Goal: Transaction & Acquisition: Purchase product/service

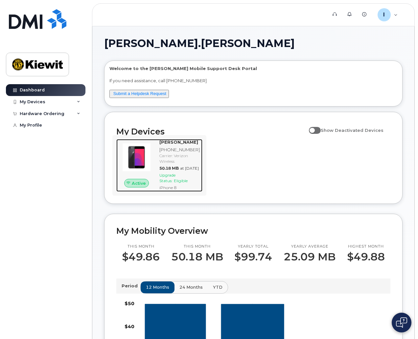
click at [150, 154] on img at bounding box center [137, 157] width 30 height 30
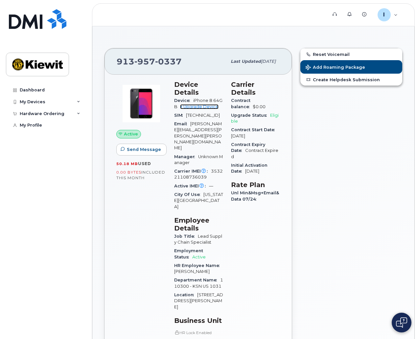
click at [198, 107] on link "+ Upgrade Device" at bounding box center [199, 106] width 38 height 5
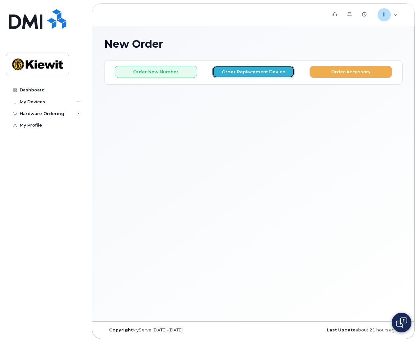
click at [239, 72] on button "Order Replacement Device" at bounding box center [253, 72] width 83 height 12
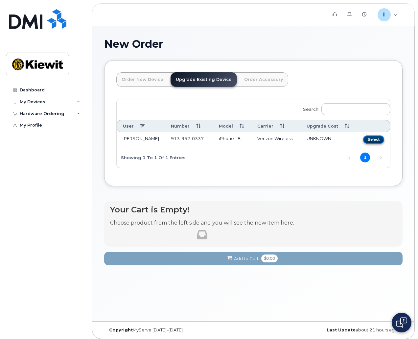
click at [377, 139] on button "Select" at bounding box center [373, 140] width 21 height 8
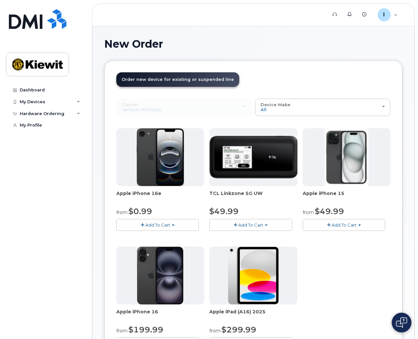
click at [157, 227] on button "Add To Cart" at bounding box center [157, 225] width 83 height 12
click at [338, 276] on div "Apple iPhone 16e from $0.99 Add To Cart $0.99 - 2 Year Upgrade (128GB) $599.99 …" at bounding box center [253, 244] width 274 height 232
click at [337, 225] on span "Add To Cart" at bounding box center [344, 224] width 25 height 5
click at [341, 290] on div "Apple iPhone 16e from $0.99 Add To Cart $0.99 - 2 Year Upgrade (128GB) $599.99 …" at bounding box center [253, 244] width 274 height 232
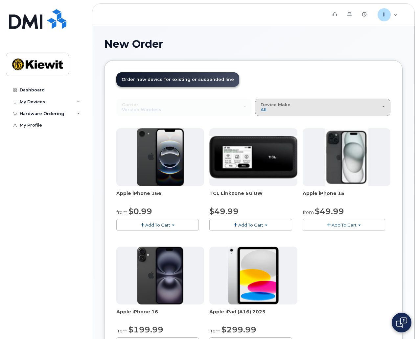
click at [312, 101] on button "Device Make All iPhone Modem Tablet" at bounding box center [323, 107] width 136 height 17
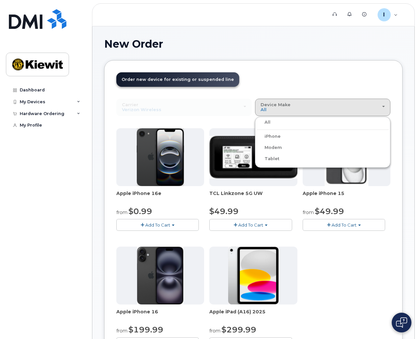
click at [274, 135] on label "iPhone" at bounding box center [269, 137] width 24 height 8
click at [0, 0] on input "iPhone" at bounding box center [0, 0] width 0 height 0
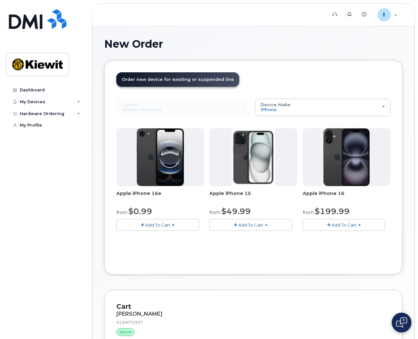
click at [169, 165] on img at bounding box center [160, 157] width 47 height 58
click at [163, 223] on span "Add To Cart" at bounding box center [157, 224] width 25 height 5
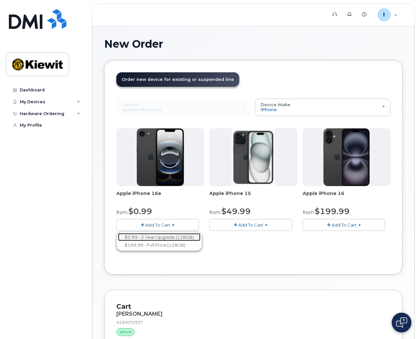
click at [134, 236] on link "$0.99 - 2 Year Upgrade (128GB)" at bounding box center [159, 237] width 83 height 8
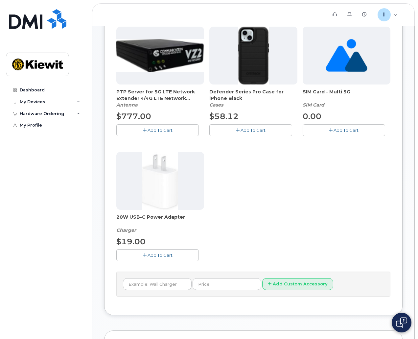
scroll to position [132, 0]
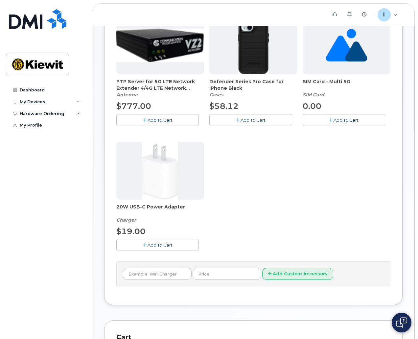
click at [153, 244] on span "Add To Cart" at bounding box center [160, 244] width 25 height 5
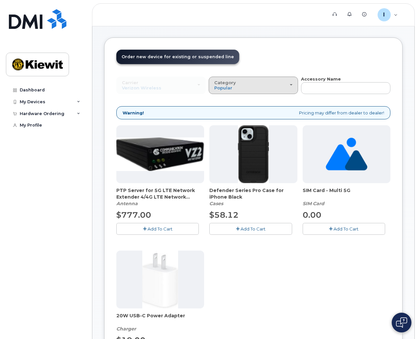
scroll to position [33, 0]
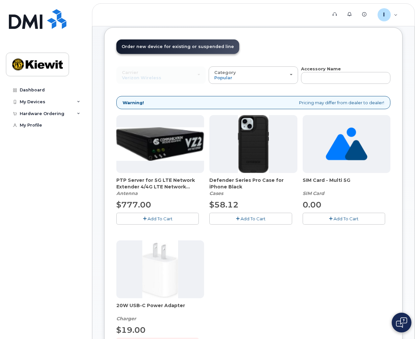
click at [248, 219] on span "Add To Cart" at bounding box center [253, 218] width 25 height 5
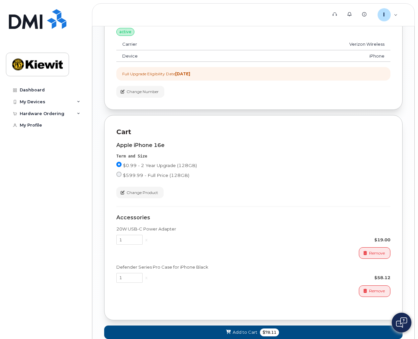
scroll to position [503, 0]
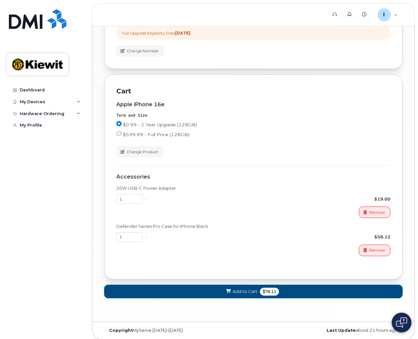
click at [242, 290] on span "Add to Cart" at bounding box center [245, 291] width 25 height 6
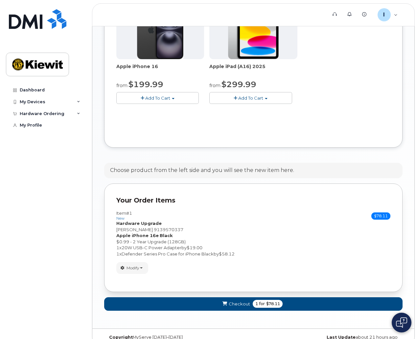
scroll to position [254, 0]
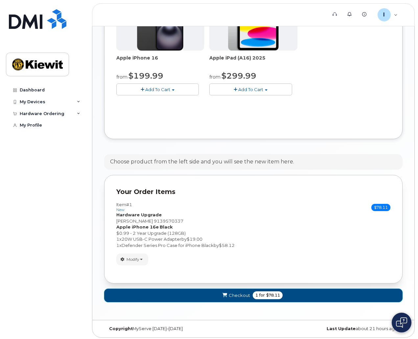
click at [239, 296] on span "Checkout" at bounding box center [239, 295] width 21 height 6
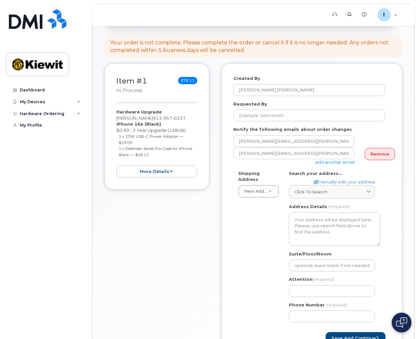
scroll to position [66, 0]
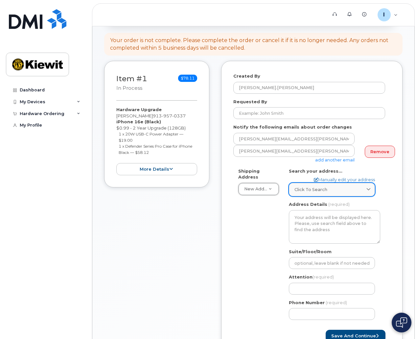
click at [297, 193] on link "Click to search" at bounding box center [332, 189] width 86 height 13
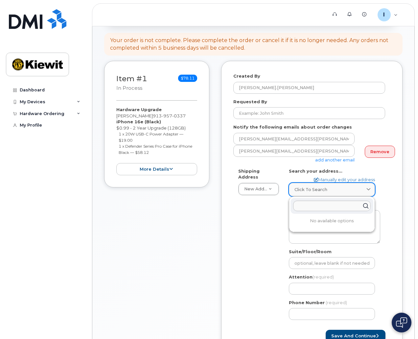
click at [297, 193] on link "Click to search" at bounding box center [332, 189] width 86 height 13
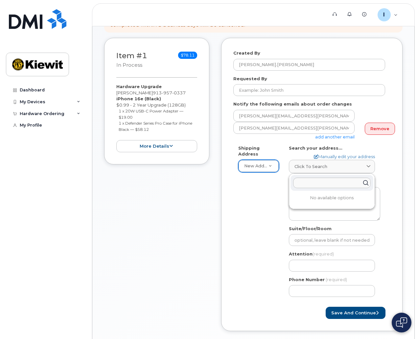
scroll to position [99, 0]
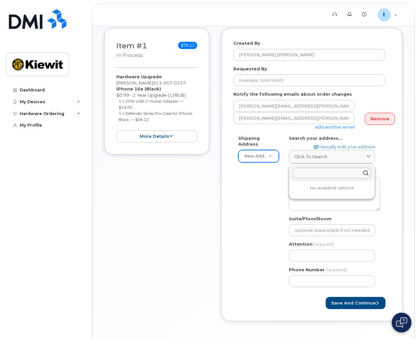
click at [274, 210] on div "Shipping Address New Address New Address AB Search your address... Manually edi…" at bounding box center [310, 213] width 152 height 157
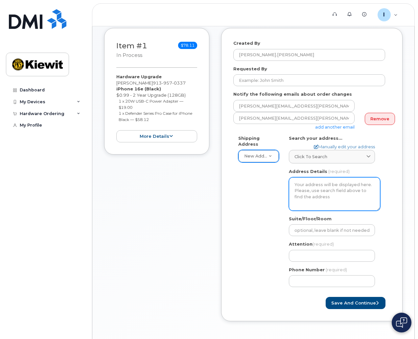
click at [303, 186] on textarea "Address Details" at bounding box center [334, 194] width 91 height 34
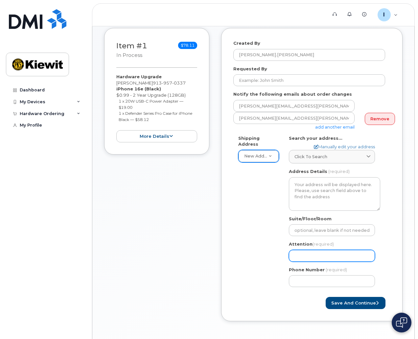
click at [301, 254] on input "Attention (required)" at bounding box center [332, 256] width 86 height 12
select select
type input "I"
select select
type input "Is"
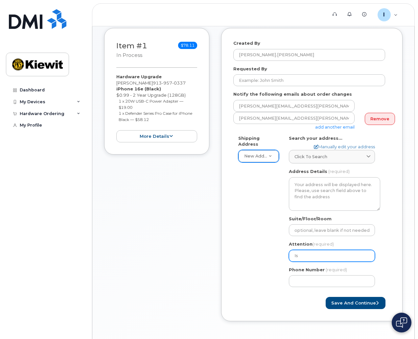
select select
type input "Isan"
select select
type input "Isanh"
select select
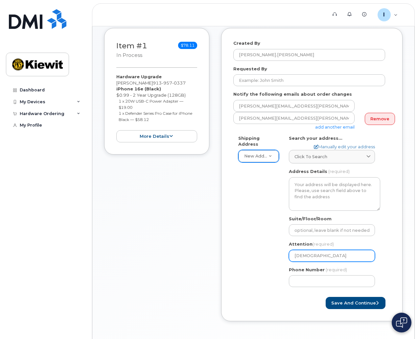
type input "Isanhe"
select select
type input "Isanhel"
select select
type input "Isanhe"
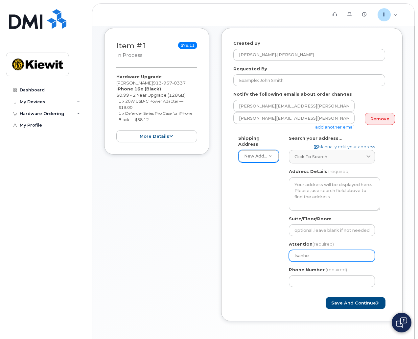
select select
type input "Isanh"
select select
type input "Isan"
select select
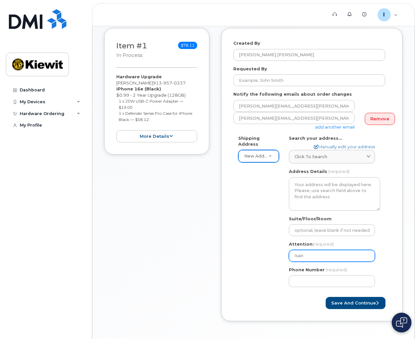
type input "Isa"
select select
type input "Isab"
select select
type input "Isabe"
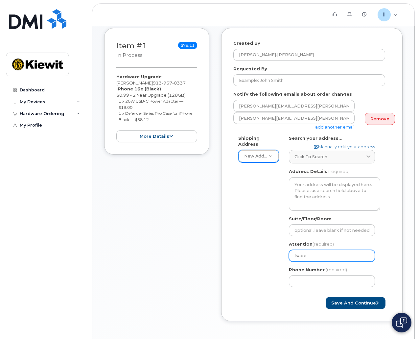
select select
type input "Isabel"
select select
type input "Isabel H"
select select
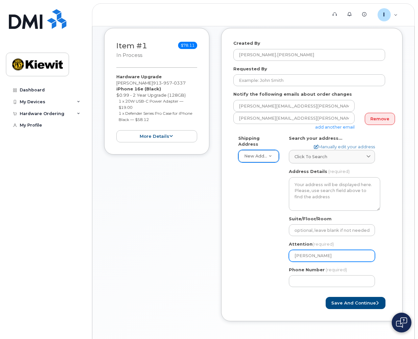
type input "Isabel Hu"
select select
type input "Isabel Hul"
select select
type input "Isabel Hult"
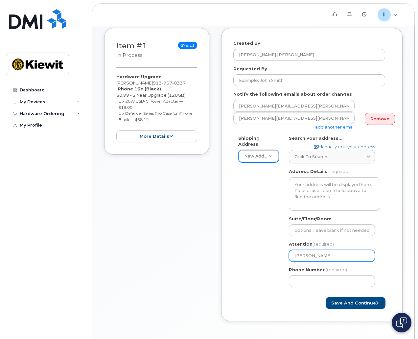
select select
type input "Isabel Hultg"
select select
type input "Isabel Hultgr"
select select
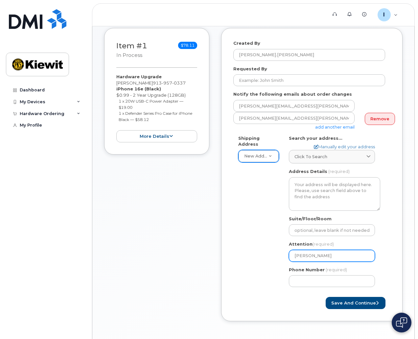
type input "Isabel Hultgre"
select select
type input "[PERSON_NAME]"
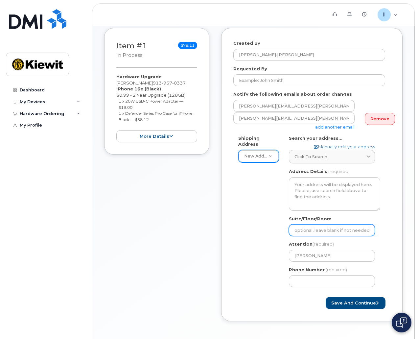
click at [322, 231] on input "Suite/Floor/Room" at bounding box center [332, 230] width 86 height 12
click at [331, 147] on link "Manually edit your address" at bounding box center [344, 147] width 61 height 6
select select
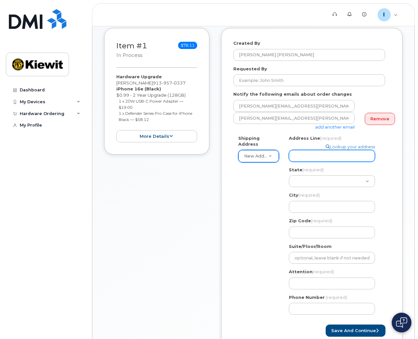
click at [318, 154] on input "Address Line (required)" at bounding box center [332, 156] width 86 height 12
click at [346, 149] on link "Lookup your address" at bounding box center [350, 147] width 49 height 6
select select
type input "[PERSON_NAME]"
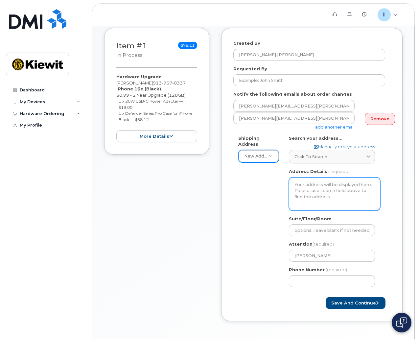
click at [308, 188] on textarea "Address Details" at bounding box center [334, 194] width 91 height 34
click at [299, 185] on textarea "Address Details" at bounding box center [334, 194] width 91 height 34
click at [302, 186] on textarea "Address Details" at bounding box center [334, 194] width 91 height 34
click at [340, 188] on textarea "Address Details" at bounding box center [334, 194] width 91 height 34
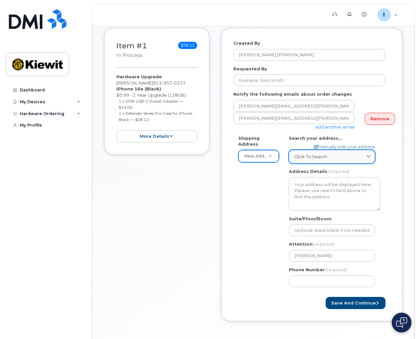
click at [319, 161] on link "Click to search" at bounding box center [332, 156] width 86 height 13
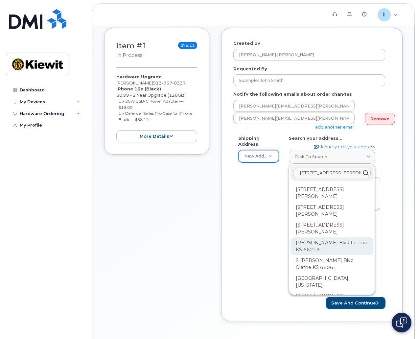
scroll to position [0, 0]
type input "8890 Renner Blvd"
click at [260, 172] on div "Shipping Address New Address New Address AB Search your address... Manually edi…" at bounding box center [310, 213] width 152 height 157
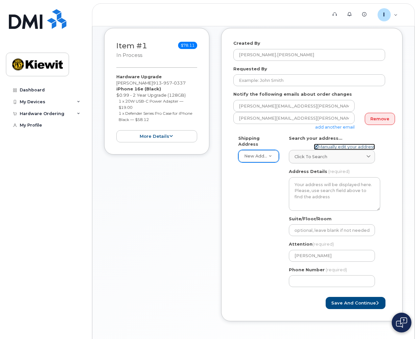
click at [335, 148] on link "Manually edit your address" at bounding box center [344, 147] width 61 height 6
select select
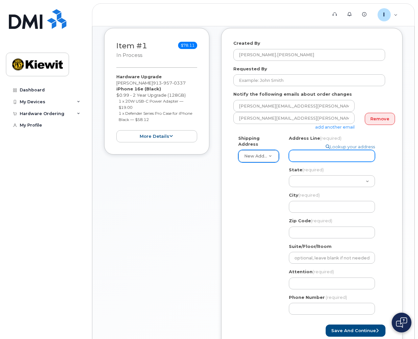
click at [311, 156] on input "Address Line (required)" at bounding box center [332, 156] width 86 height 12
select select
type input "8"
select select
type input "88"
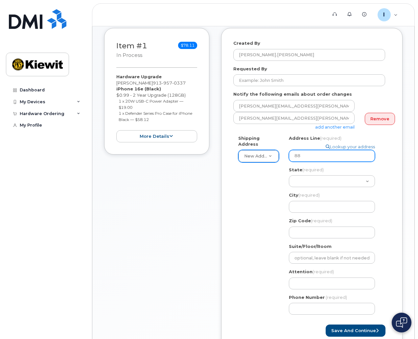
select select
type input "889"
select select
type input "8890"
select select
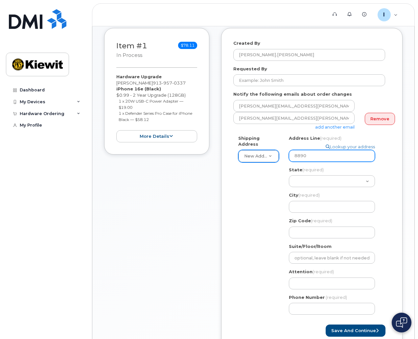
type input "8890 R"
select select
type input "8890 Re"
select select
type input "8890 Ren"
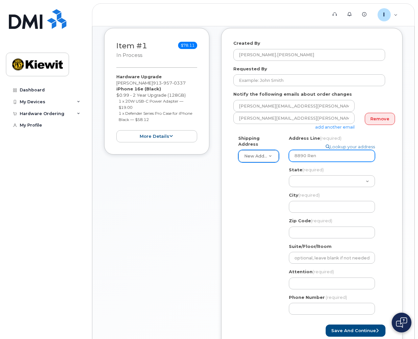
select select
type input "8890 Renn"
select select
type input "8890 Renne"
select select
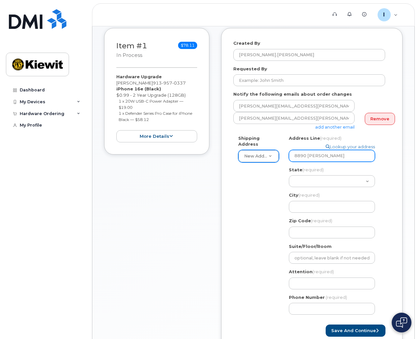
type input "8890 Renner"
select select
type input "8890 Renne"
select select
type input "8890 Renn"
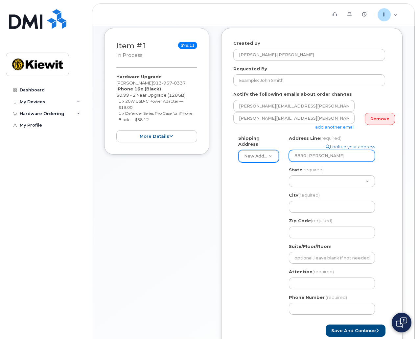
select select
type input "8890 Ren"
select select
type input "8890 Re"
select select
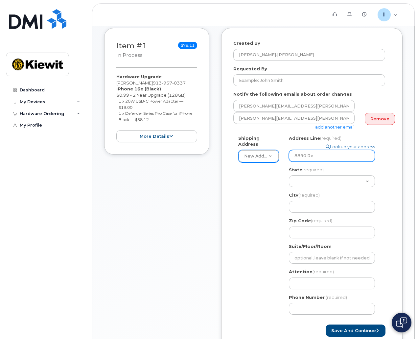
type input "8890 R"
select select
type input "8890"
select select
type input "889"
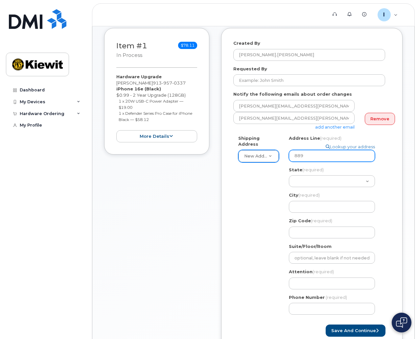
select select
type input "88"
select select
type input "8"
select select
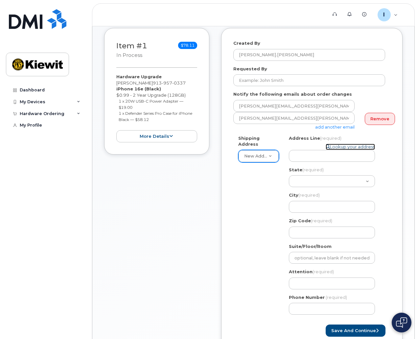
click at [334, 146] on link "Lookup your address" at bounding box center [350, 147] width 49 height 6
select select
type input "[PERSON_NAME]"
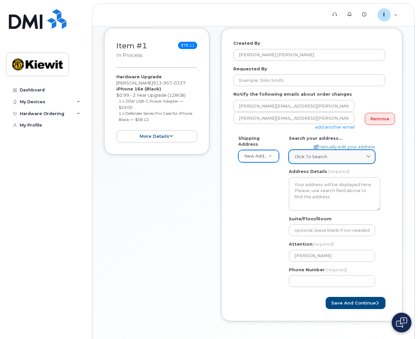
click at [296, 158] on span "Click to search" at bounding box center [311, 157] width 33 height 6
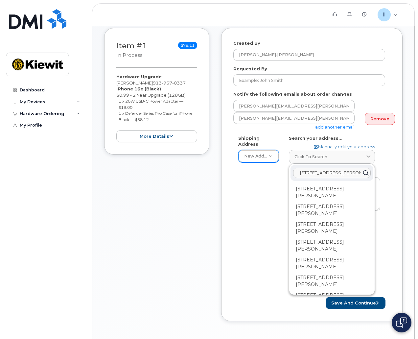
drag, startPoint x: 312, startPoint y: 173, endPoint x: 299, endPoint y: 172, distance: 13.2
click at [299, 172] on input "8890 Renner Blvd" at bounding box center [332, 173] width 78 height 11
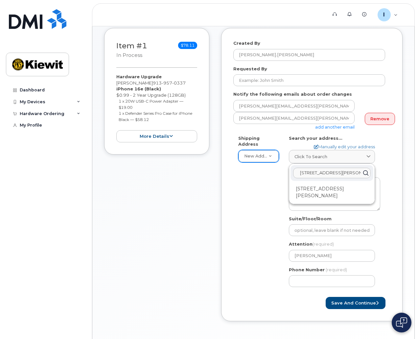
click at [344, 174] on input "8900 Renner Blvd" at bounding box center [332, 173] width 78 height 11
type input "8900 Renner Blvd"
click at [301, 190] on div "8900 Renner Blvd Lenexa KS 66219-3049" at bounding box center [332, 193] width 83 height 18
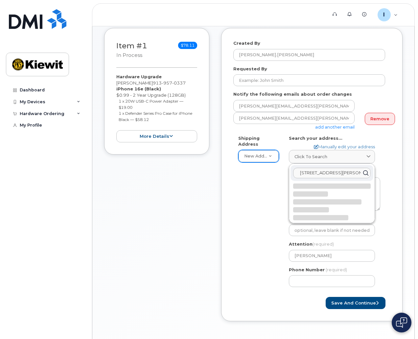
select select
type textarea "8900 Renner Blvd LENEXA KS 66219-3049 UNITED STATES"
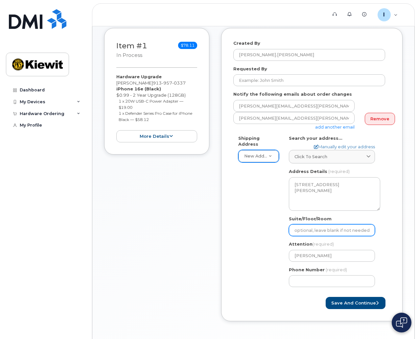
click at [297, 229] on input "Suite/Floor/Room" at bounding box center [332, 230] width 86 height 12
select select
type input "K"
select select
type input "K3"
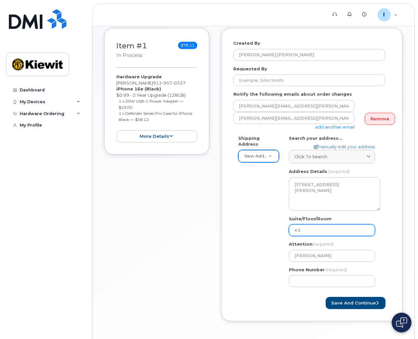
select select
type input "K3 -"
select select
type input "K3 - F"
select select
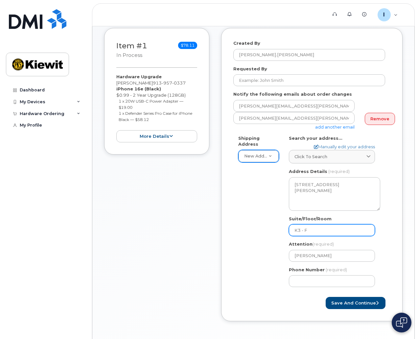
type input "K3 - Fl"
select select
type input "K3 - Flo"
select select
type input "K3 - Floo"
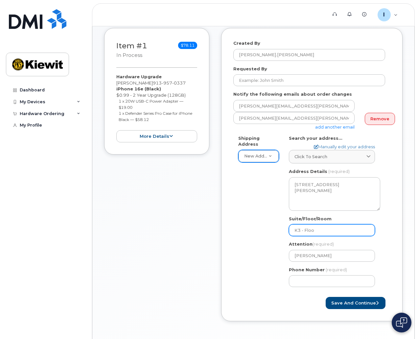
select select
type input "K3 - Floor"
select select
type input "K3 - Floo"
select select
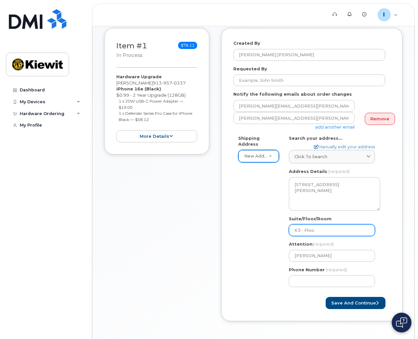
type input "K3 - Flo"
select select
type input "K3 - Fl"
select select
type input "K3 - F"
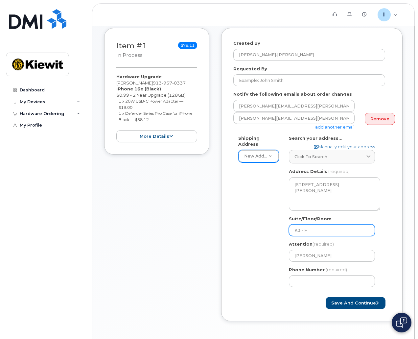
select select
type input "K3 -"
select select
type input "K3"
select select
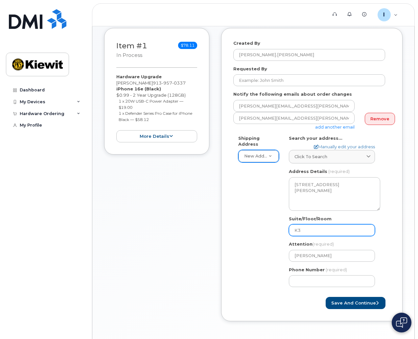
type input "K"
select select
type input "3"
select select
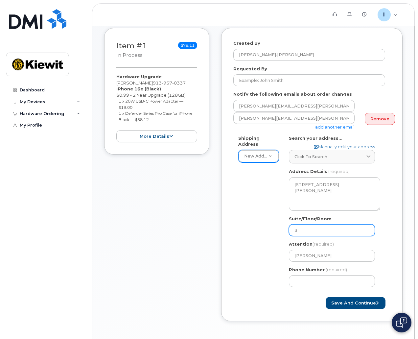
type input "3."
select select
type input "3.4"
select select
type input "3.4."
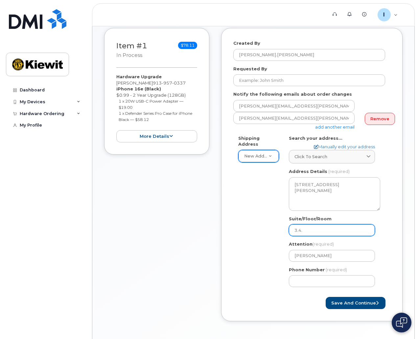
select select
type input "3.4.A"
select select
type input "3.4.A."
select select
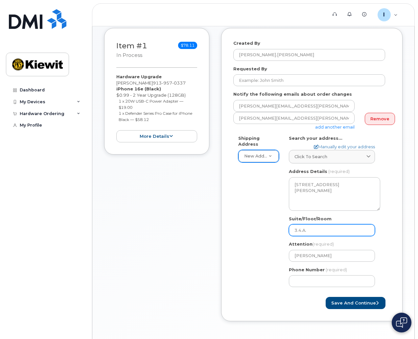
type input "3.4.A.1"
select select
type input "3.4.A.14"
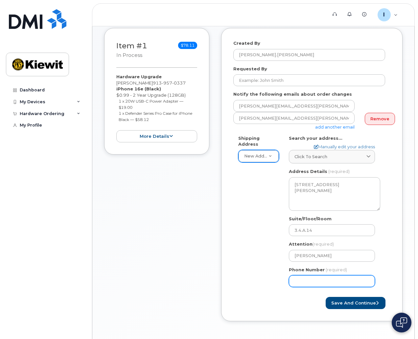
click at [304, 277] on input "Phone Number" at bounding box center [332, 281] width 86 height 12
type input "913"
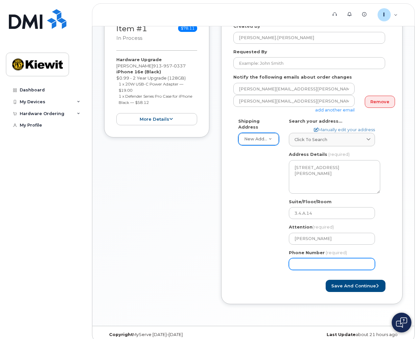
scroll to position [122, 0]
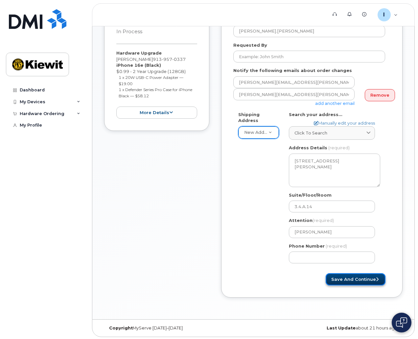
click at [363, 280] on button "Save and Continue" at bounding box center [356, 279] width 60 height 12
click at [275, 264] on div "Shipping Address New Address New Address KS Lenexa Search your address... Manua…" at bounding box center [310, 189] width 152 height 157
click at [307, 259] on input "Phone Number" at bounding box center [332, 258] width 86 height 12
drag, startPoint x: 337, startPoint y: 258, endPoint x: 282, endPoint y: 254, distance: 55.4
click at [282, 254] on div "Shipping Address New Address New Address KS Lenexa Search your address... Manua…" at bounding box center [310, 189] width 152 height 157
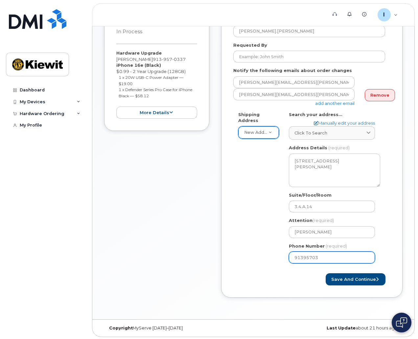
type input "913957033"
select select
type input "9139570337"
click at [343, 279] on button "Save and Continue" at bounding box center [356, 279] width 60 height 12
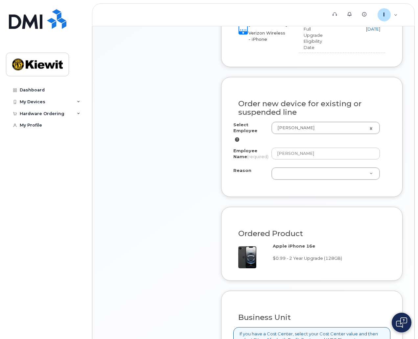
scroll to position [296, 0]
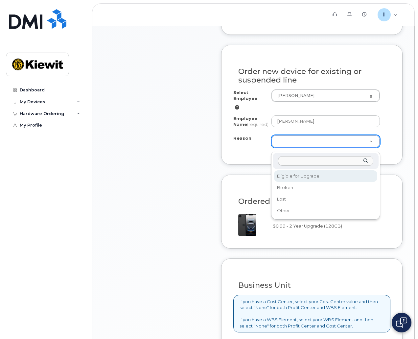
select select "eligible_for_upgrade"
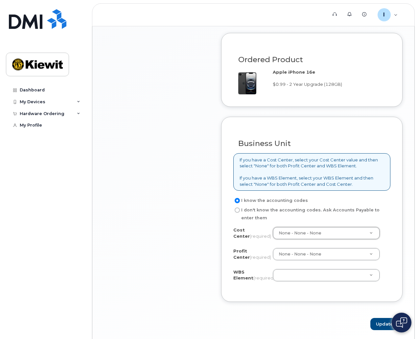
scroll to position [428, 0]
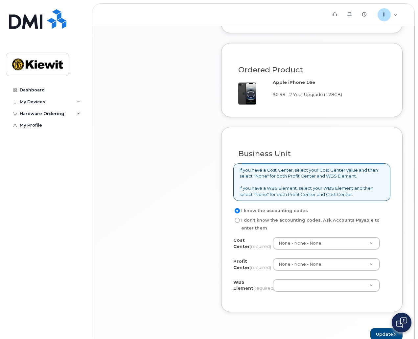
click at [316, 323] on form "Existing User Additional cost to upgrading the device Selected device is Eligib…" at bounding box center [312, 77] width 182 height 525
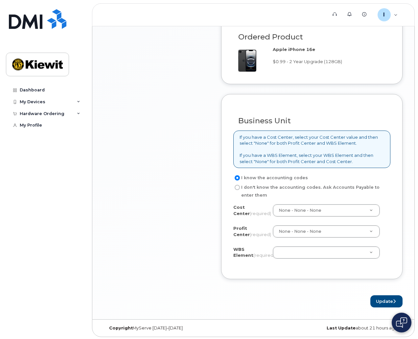
scroll to position [465, 0]
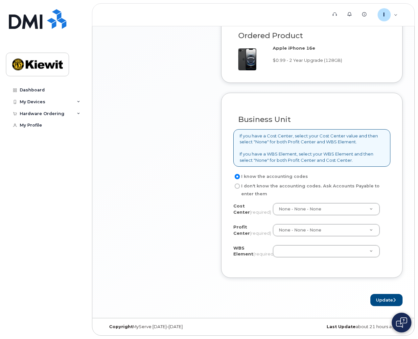
click at [303, 185] on label "I don't know the accounting codes. Ask Accounts Payable to enter them" at bounding box center [310, 190] width 152 height 16
click at [240, 185] on input "I don't know the accounting codes. Ask Accounts Payable to enter them" at bounding box center [237, 186] width 5 height 5
radio input "true"
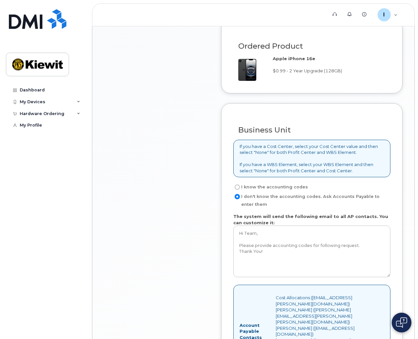
scroll to position [448, 0]
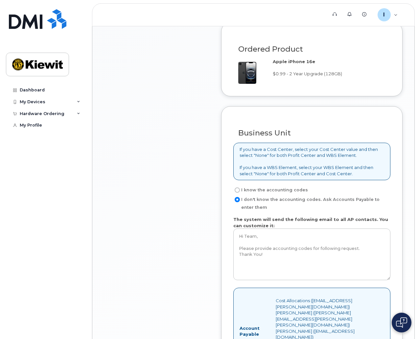
click at [237, 193] on input "I know the accounting codes" at bounding box center [237, 189] width 5 height 5
radio input "true"
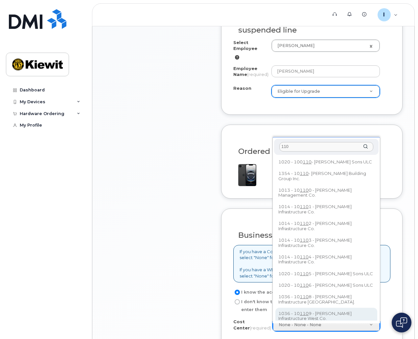
scroll to position [350, 0]
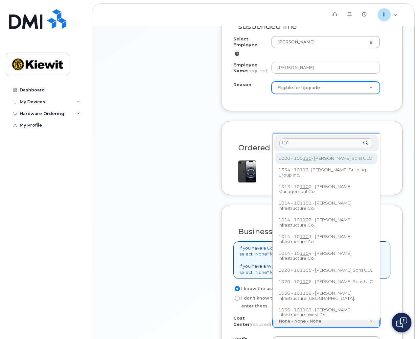
drag, startPoint x: 297, startPoint y: 145, endPoint x: 280, endPoint y: 145, distance: 16.8
click at [280, 145] on input "110" at bounding box center [327, 143] width 94 height 10
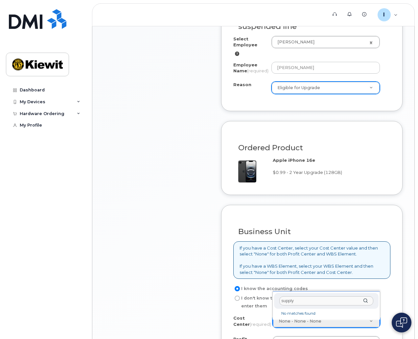
drag, startPoint x: 309, startPoint y: 303, endPoint x: 251, endPoint y: 298, distance: 58.7
click at [251, 298] on body "Support Alerts Knowledge Base I [PERSON_NAME].[PERSON_NAME] Employee English Fr…" at bounding box center [209, 50] width 418 height 801
type input "K"
type input "1"
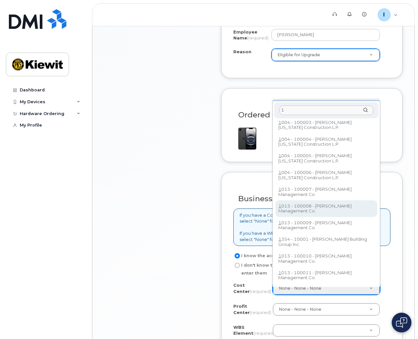
scroll to position [76, 0]
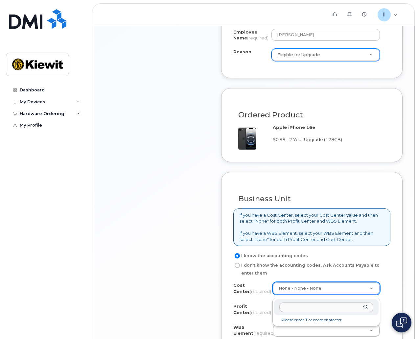
type input "4"
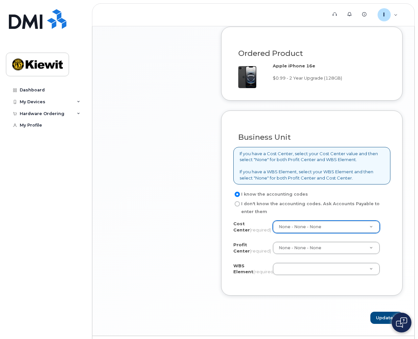
scroll to position [448, 0]
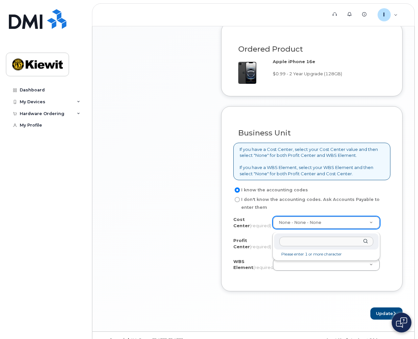
type input "k"
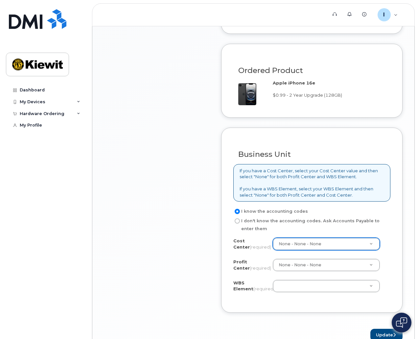
scroll to position [428, 0]
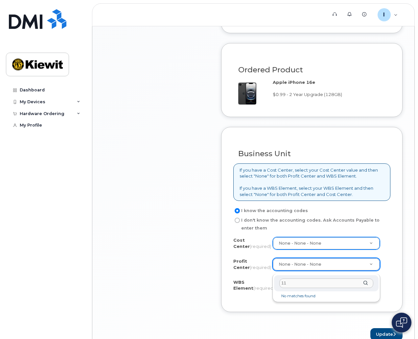
type input "1"
type input "k"
type input "s"
type input "1"
drag, startPoint x: 311, startPoint y: 267, endPoint x: 311, endPoint y: 272, distance: 4.3
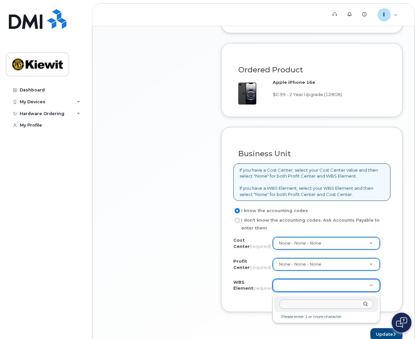
type input "n"
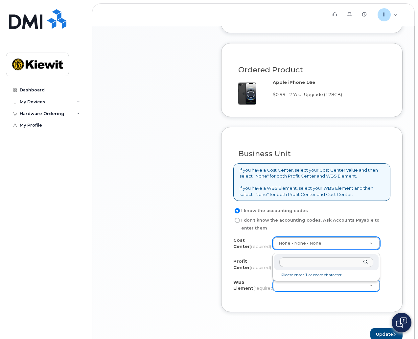
click at [307, 266] on input "text" at bounding box center [327, 263] width 94 height 10
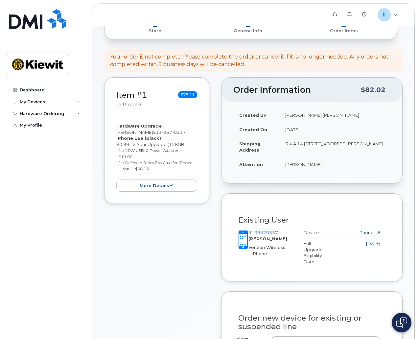
scroll to position [0, 0]
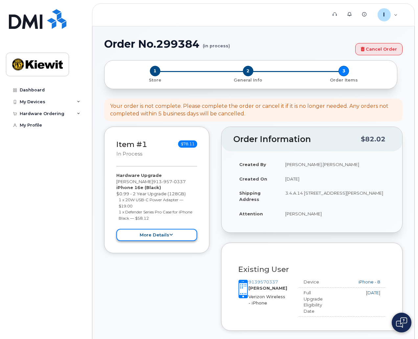
click at [152, 239] on button "more details" at bounding box center [156, 235] width 81 height 12
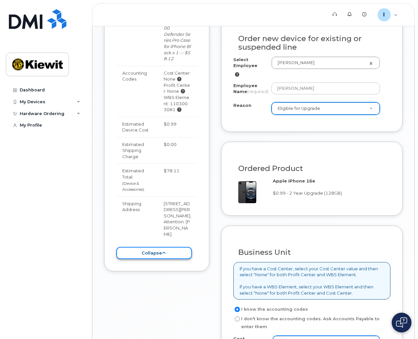
click at [162, 251] on icon at bounding box center [164, 253] width 4 height 4
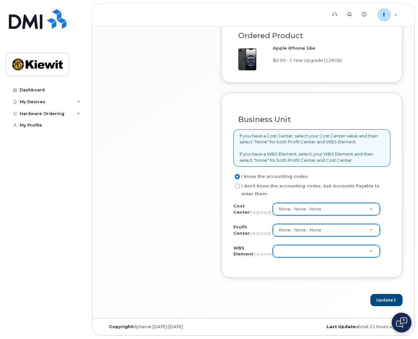
scroll to position [465, 0]
